Goal: Task Accomplishment & Management: Manage account settings

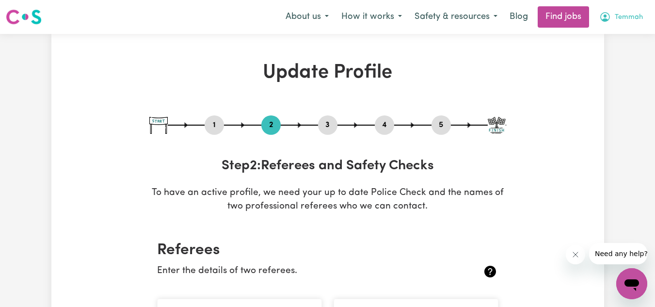
click at [621, 12] on button "Temmah" at bounding box center [621, 17] width 56 height 20
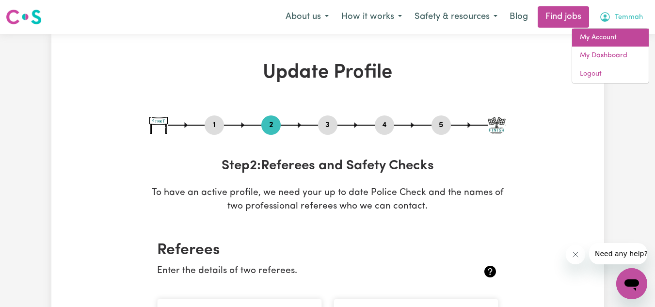
click at [618, 31] on link "My Account" at bounding box center [610, 38] width 77 height 18
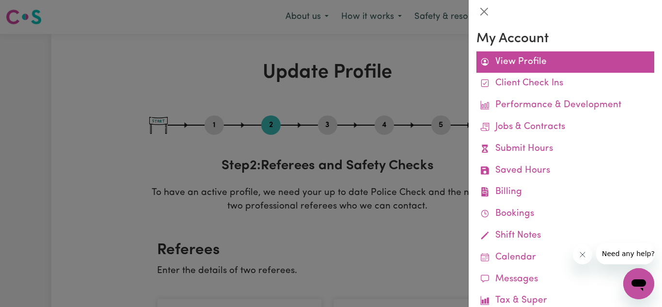
click at [537, 63] on link "View Profile" at bounding box center [565, 62] width 178 height 22
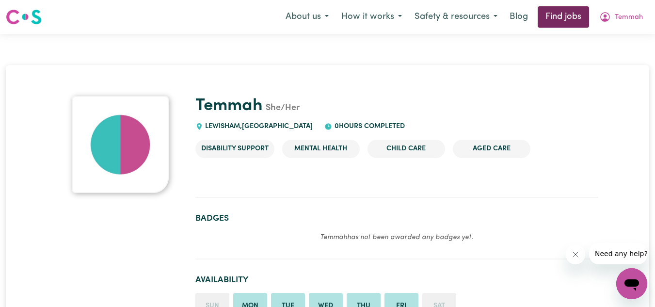
click at [561, 15] on link "Find jobs" at bounding box center [562, 16] width 51 height 21
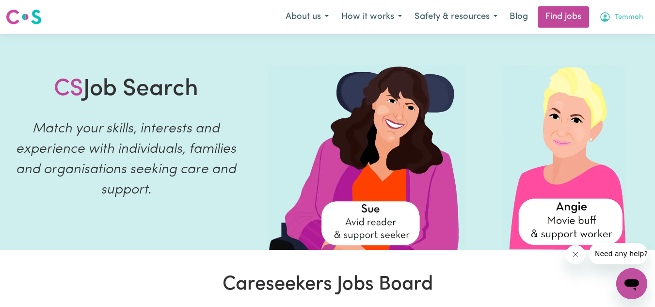
click at [628, 20] on span "Temmah" at bounding box center [628, 17] width 28 height 11
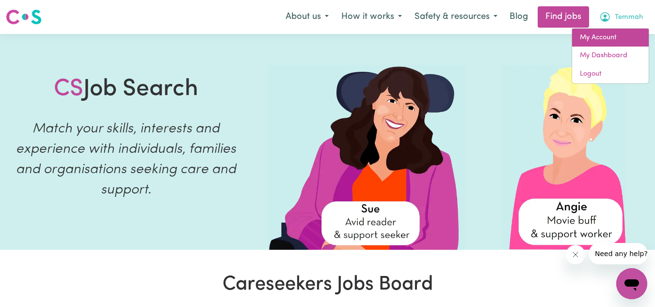
click at [625, 34] on link "My Account" at bounding box center [610, 38] width 77 height 18
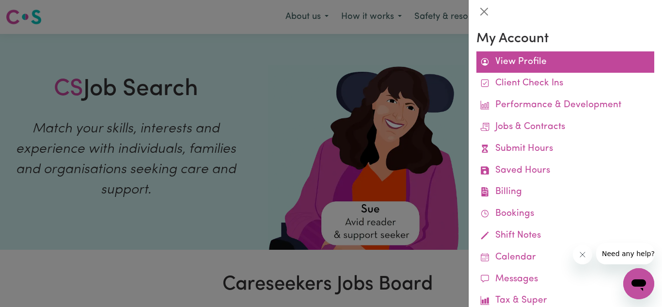
click at [489, 60] on icon at bounding box center [484, 61] width 9 height 9
